Goal: Task Accomplishment & Management: Complete application form

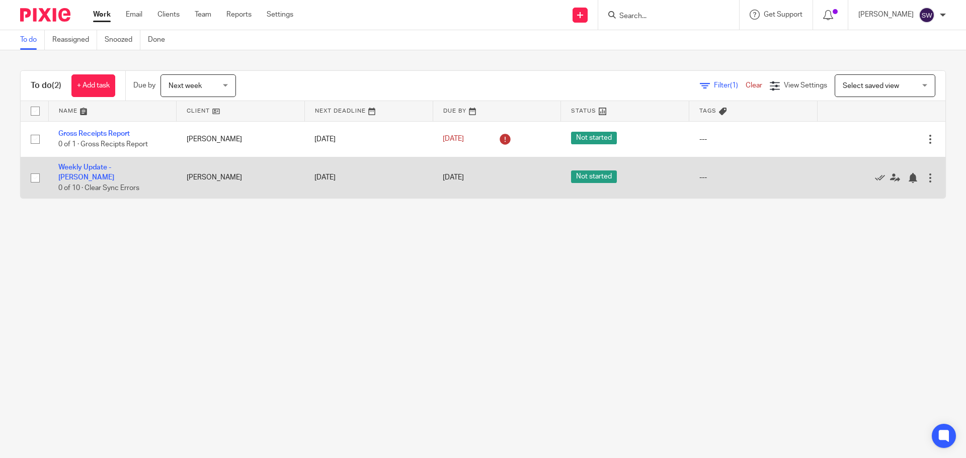
click at [71, 164] on td "Weekly Update - [PERSON_NAME] 0 of 10 · Clear Sync Errors" at bounding box center [112, 177] width 128 height 41
click at [76, 166] on td "Weekly Update - [PERSON_NAME] 0 of 10 · Clear Sync Errors" at bounding box center [112, 177] width 128 height 41
click at [82, 168] on link "Weekly Update - [PERSON_NAME]" at bounding box center [86, 172] width 56 height 17
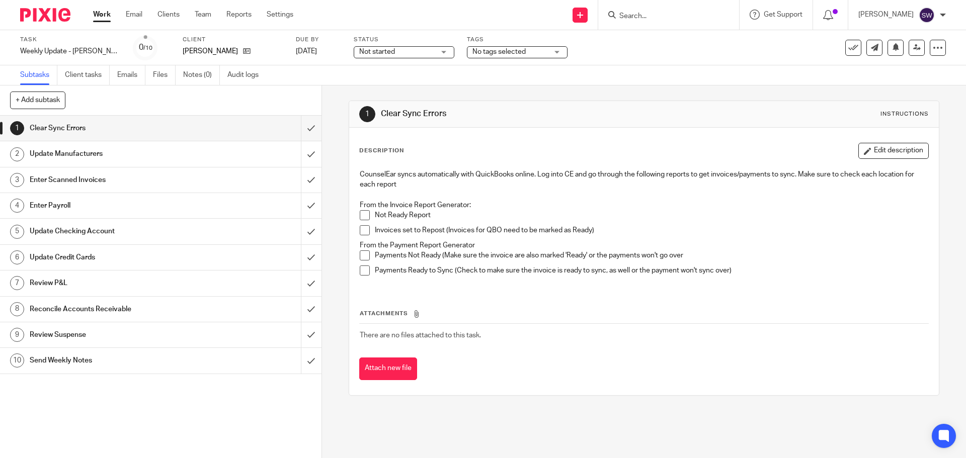
click at [360, 213] on span at bounding box center [365, 215] width 10 height 10
click at [362, 227] on span at bounding box center [365, 230] width 10 height 10
click at [365, 256] on span at bounding box center [365, 256] width 10 height 10
click at [360, 270] on span at bounding box center [365, 271] width 10 height 10
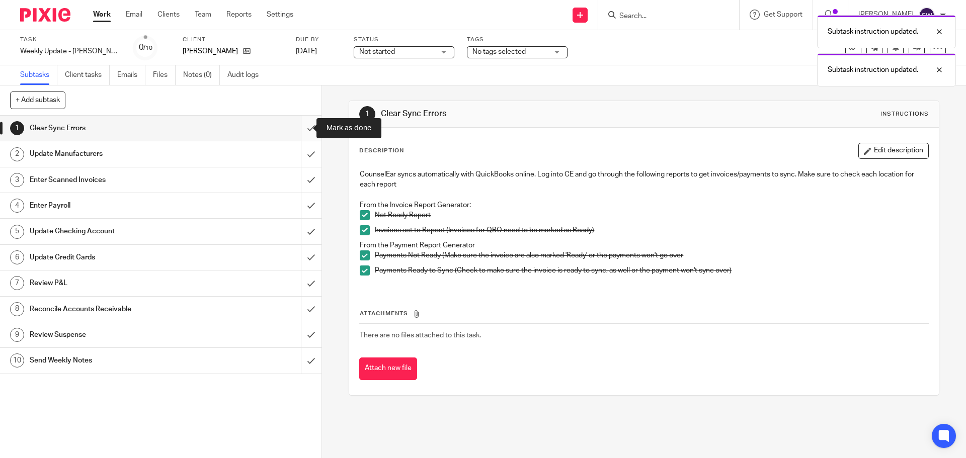
click at [303, 125] on input "submit" at bounding box center [161, 128] width 322 height 25
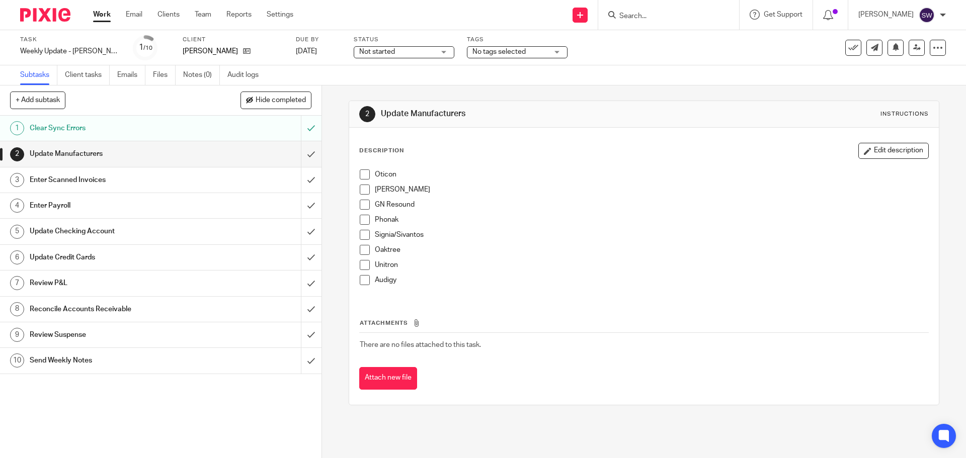
click at [359, 169] on div "Oticon Starkey GN Resound Phonak Signia/Sivantos Oaktree Unitron Audigy" at bounding box center [644, 231] width 578 height 133
click at [365, 176] on span at bounding box center [365, 175] width 10 height 10
click at [370, 190] on li "Starkey" at bounding box center [644, 192] width 568 height 15
click at [364, 192] on span at bounding box center [365, 190] width 10 height 10
click at [360, 207] on span at bounding box center [365, 205] width 10 height 10
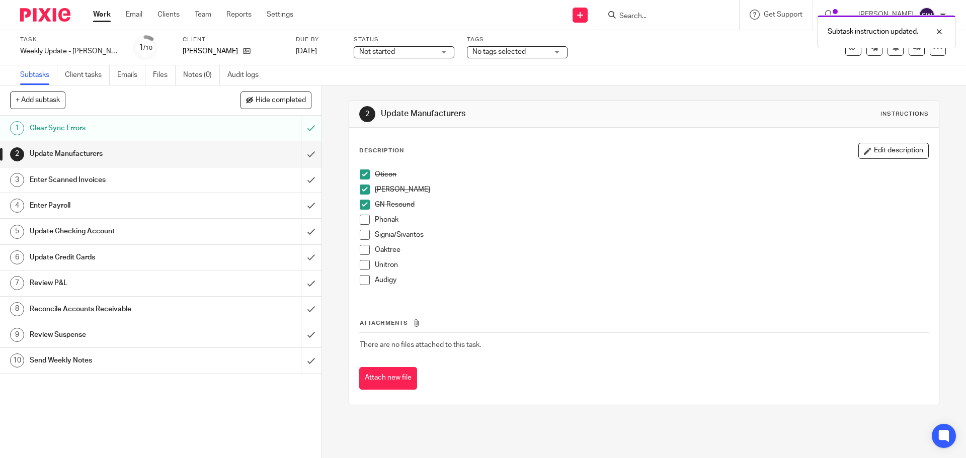
click at [362, 217] on span at bounding box center [365, 220] width 10 height 10
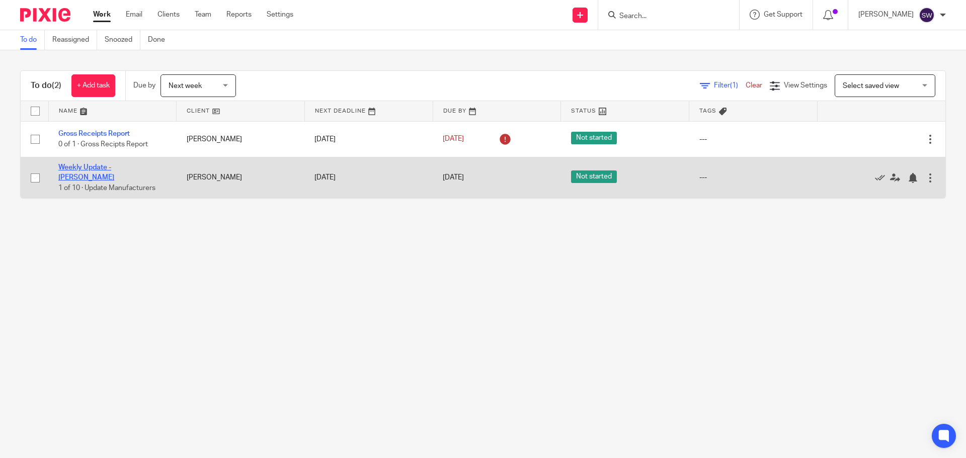
click at [114, 169] on link "Weekly Update - [PERSON_NAME]" at bounding box center [86, 172] width 56 height 17
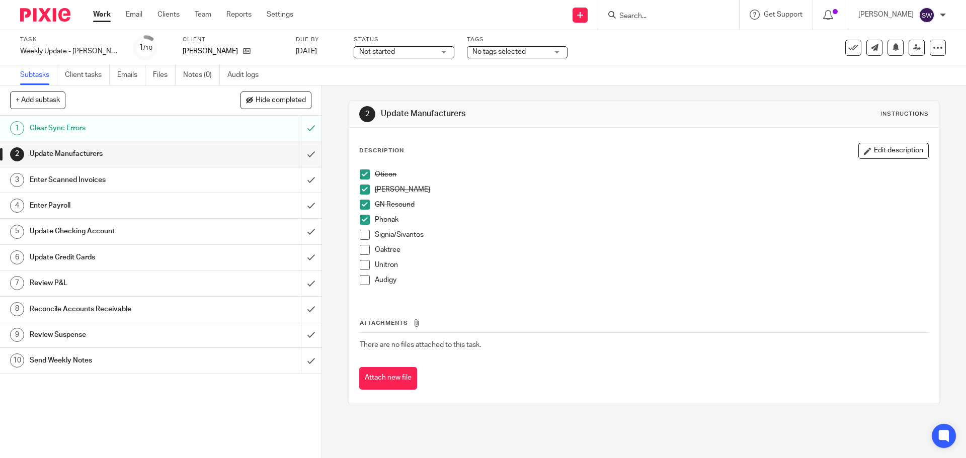
click at [360, 235] on span at bounding box center [365, 235] width 10 height 10
drag, startPoint x: 372, startPoint y: 246, endPoint x: 369, endPoint y: 253, distance: 7.7
click at [369, 253] on ul "[PERSON_NAME] Resound Phonak Signia/Sivantos Oaktree Unitron Audigy" at bounding box center [644, 230] width 568 height 121
click at [363, 253] on span at bounding box center [365, 250] width 10 height 10
click at [361, 267] on span at bounding box center [365, 265] width 10 height 10
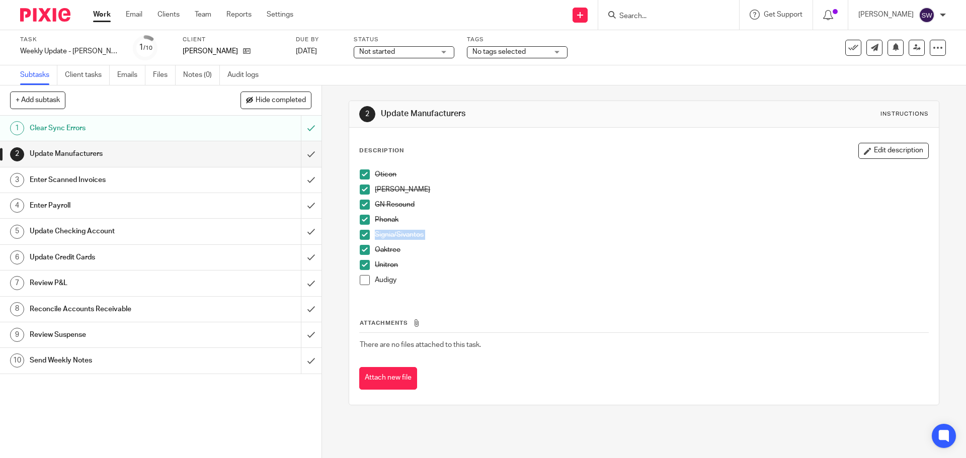
click at [362, 278] on span at bounding box center [365, 280] width 10 height 10
click at [297, 148] on input "submit" at bounding box center [161, 153] width 322 height 25
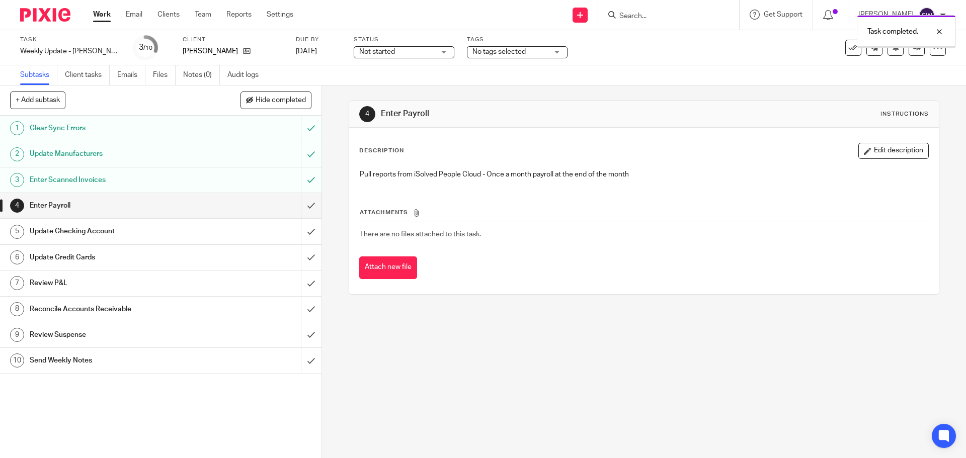
click at [301, 205] on input "submit" at bounding box center [161, 205] width 322 height 25
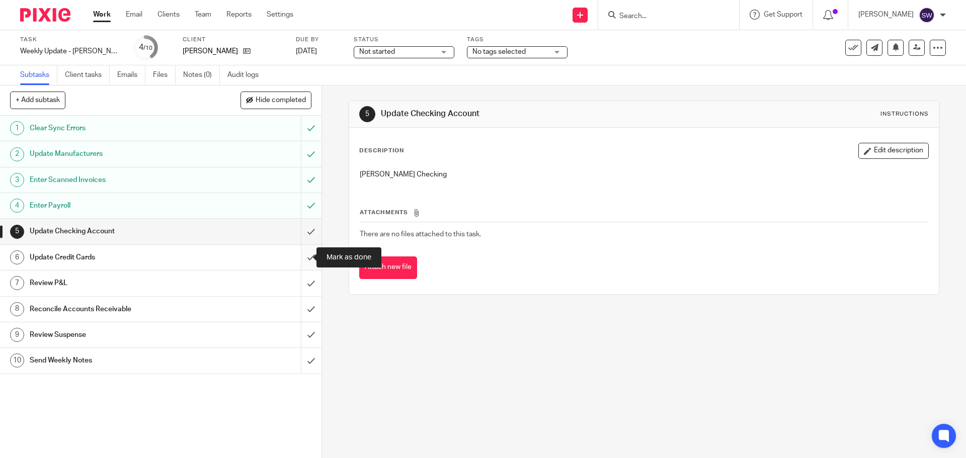
click at [295, 257] on input "submit" at bounding box center [161, 257] width 322 height 25
click at [294, 231] on input "submit" at bounding box center [161, 231] width 322 height 25
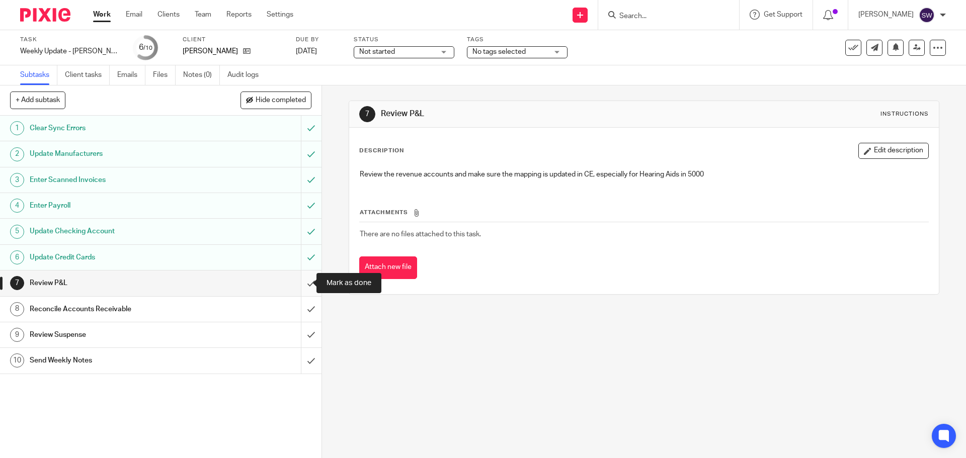
click at [299, 280] on input "submit" at bounding box center [161, 283] width 322 height 25
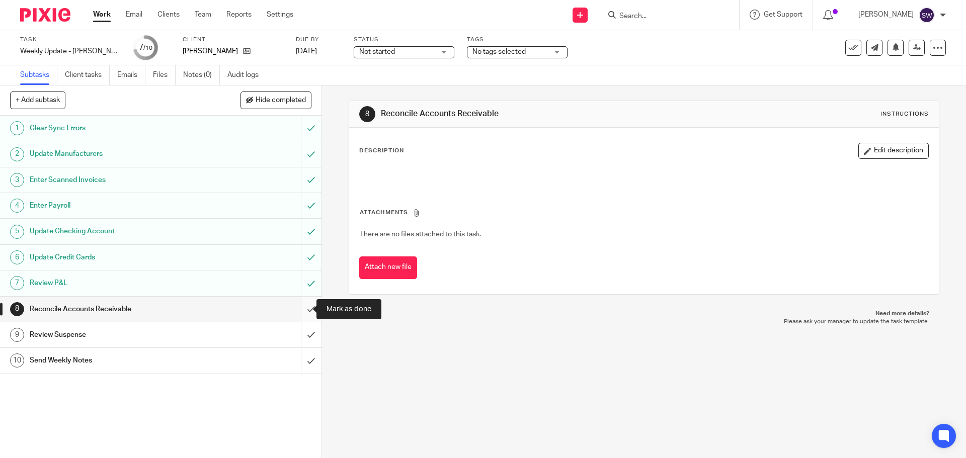
click at [305, 304] on input "submit" at bounding box center [161, 309] width 322 height 25
